Goal: Transaction & Acquisition: Purchase product/service

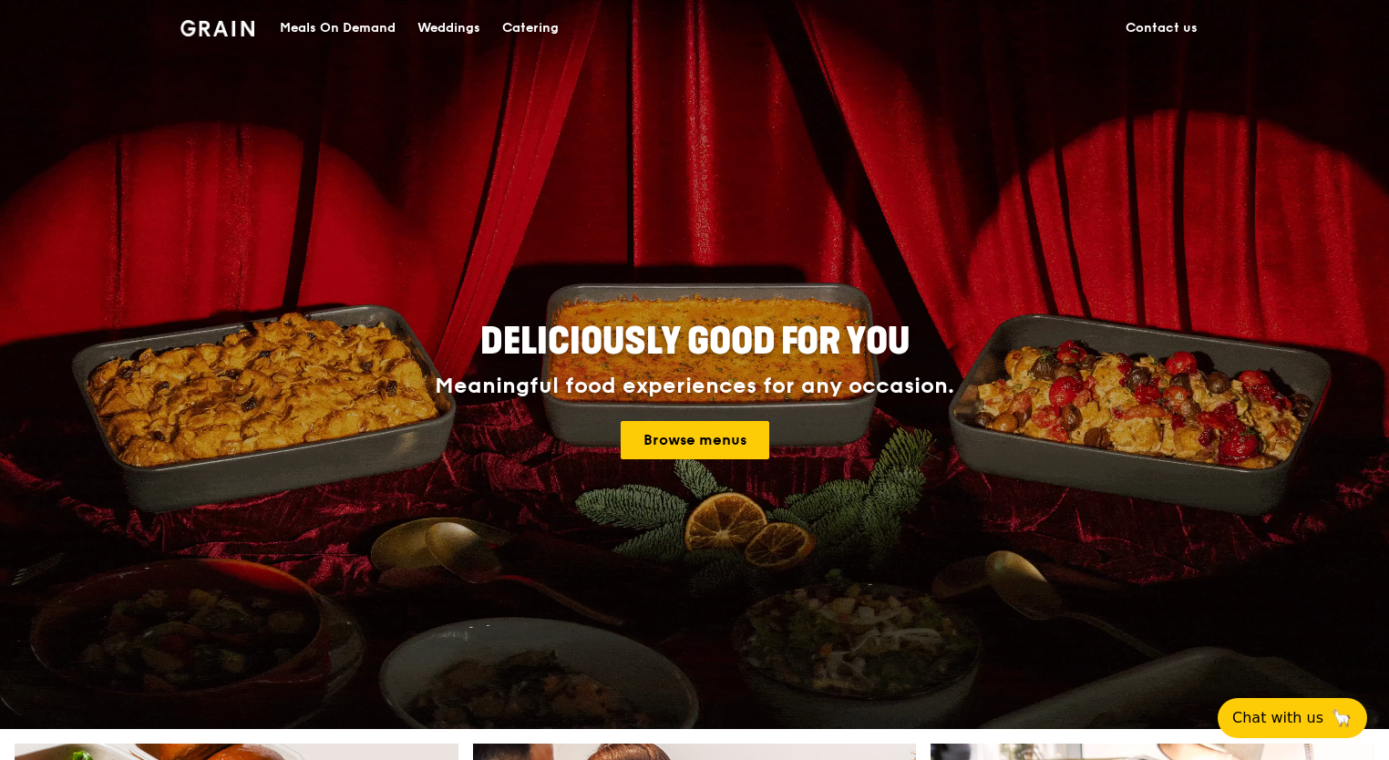
click at [361, 26] on div "Meals On Demand" at bounding box center [338, 28] width 116 height 55
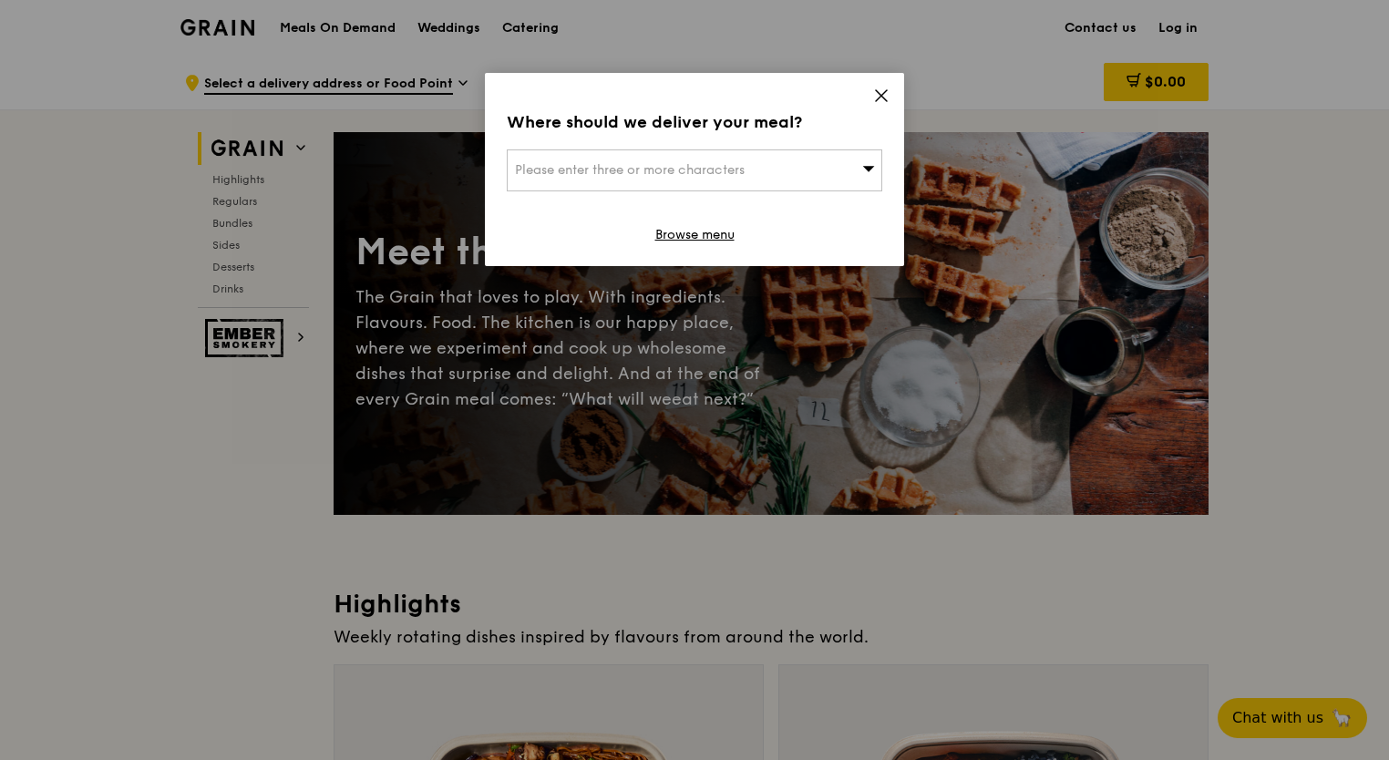
click at [882, 95] on icon at bounding box center [881, 95] width 16 height 16
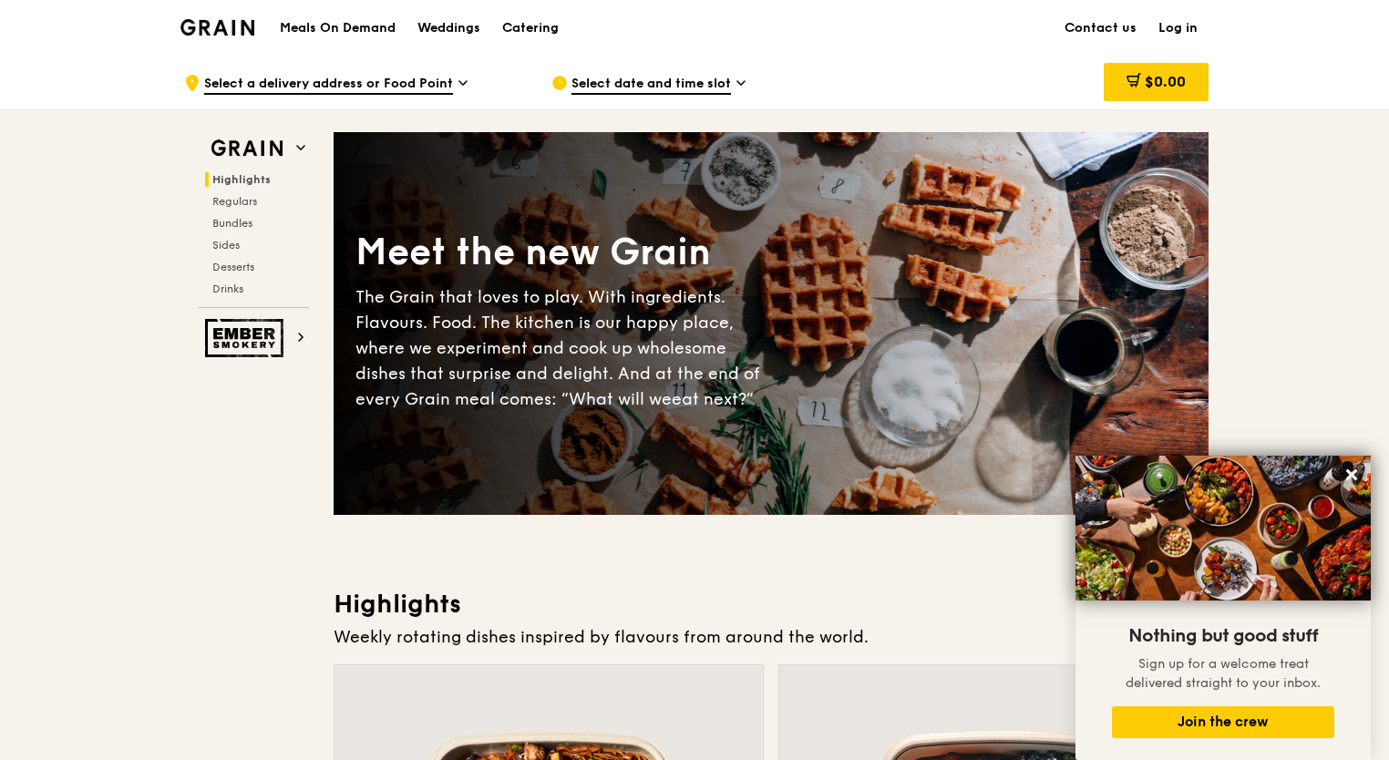
click at [326, 31] on h1 "Meals On Demand" at bounding box center [338, 28] width 116 height 18
click at [504, 25] on div "Catering" at bounding box center [530, 28] width 56 height 55
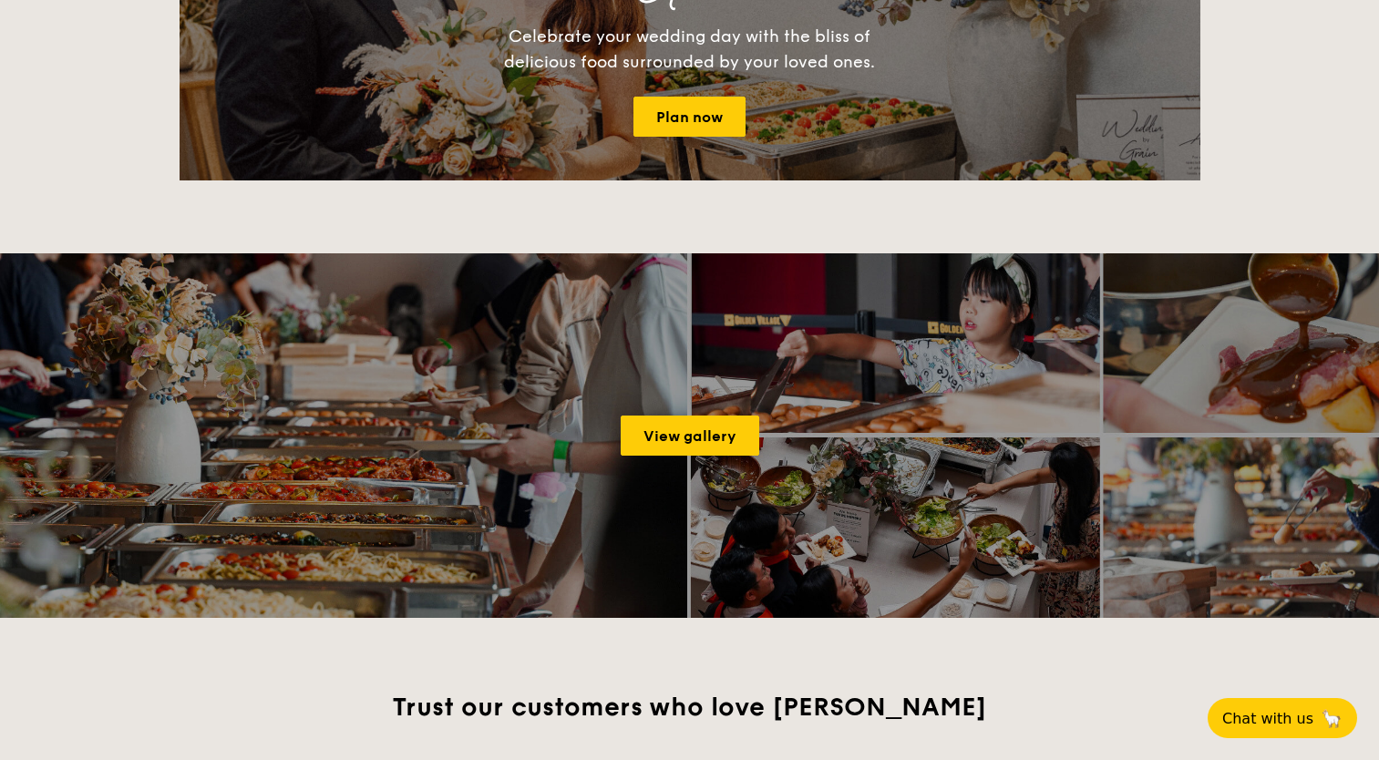
scroll to position [2642, 0]
